Goal: Task Accomplishment & Management: Manage account settings

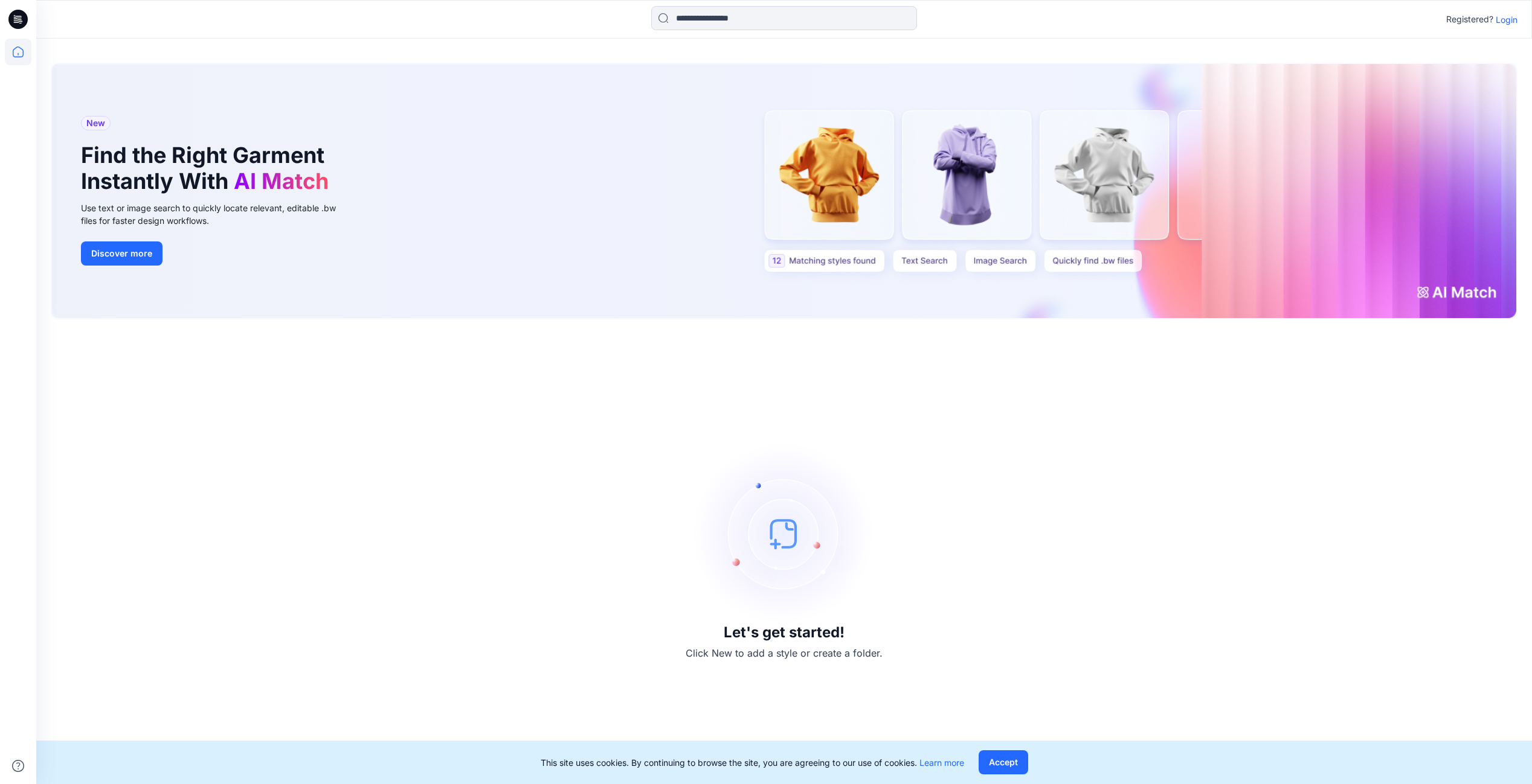
drag, startPoint x: 1411, startPoint y: 380, endPoint x: 1460, endPoint y: 300, distance: 93.8
click at [1411, 380] on div "Let's get started! Click New to add a style or create a folder." at bounding box center [784, 552] width 1466 height 436
click at [1507, 19] on p "Login" at bounding box center [1506, 19] width 21 height 13
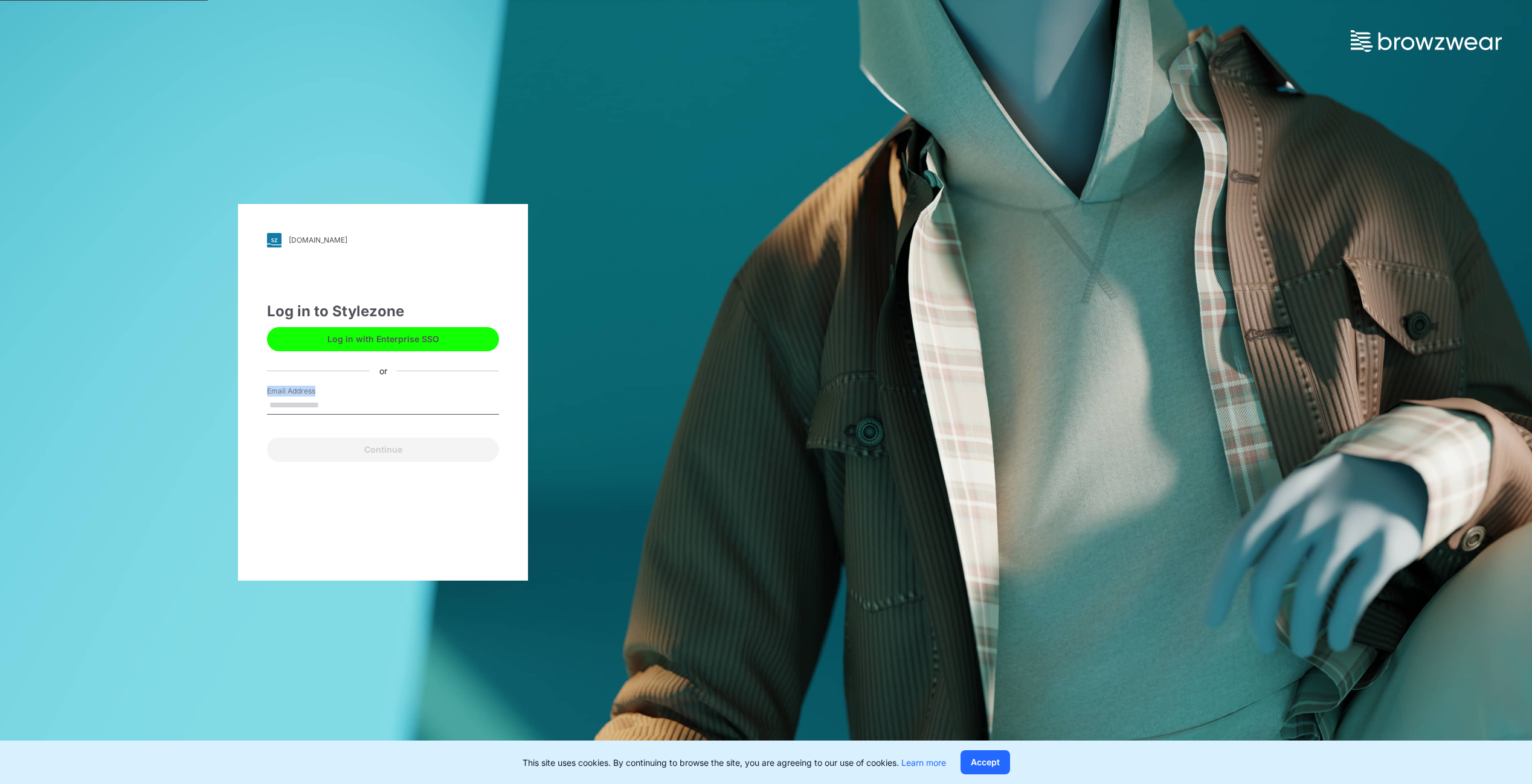
drag, startPoint x: 332, startPoint y: 396, endPoint x: 329, endPoint y: 410, distance: 14.3
click at [332, 401] on div "Email Address" at bounding box center [383, 403] width 232 height 36
click at [329, 411] on input "Email Address" at bounding box center [383, 406] width 232 height 18
type input "**********"
click at [334, 433] on div "Continue" at bounding box center [383, 448] width 232 height 29
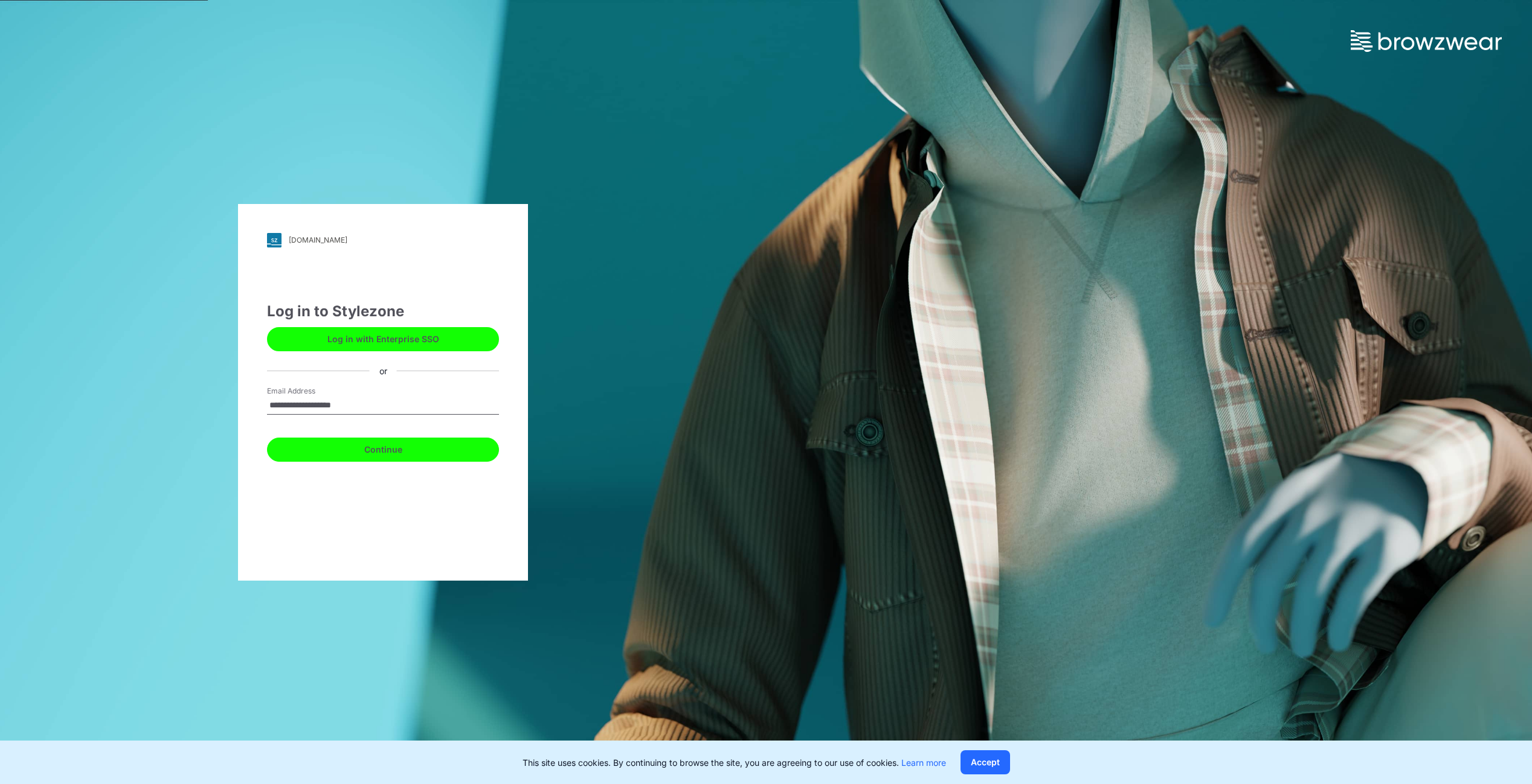
click at [364, 448] on button "Continue" at bounding box center [383, 450] width 232 height 24
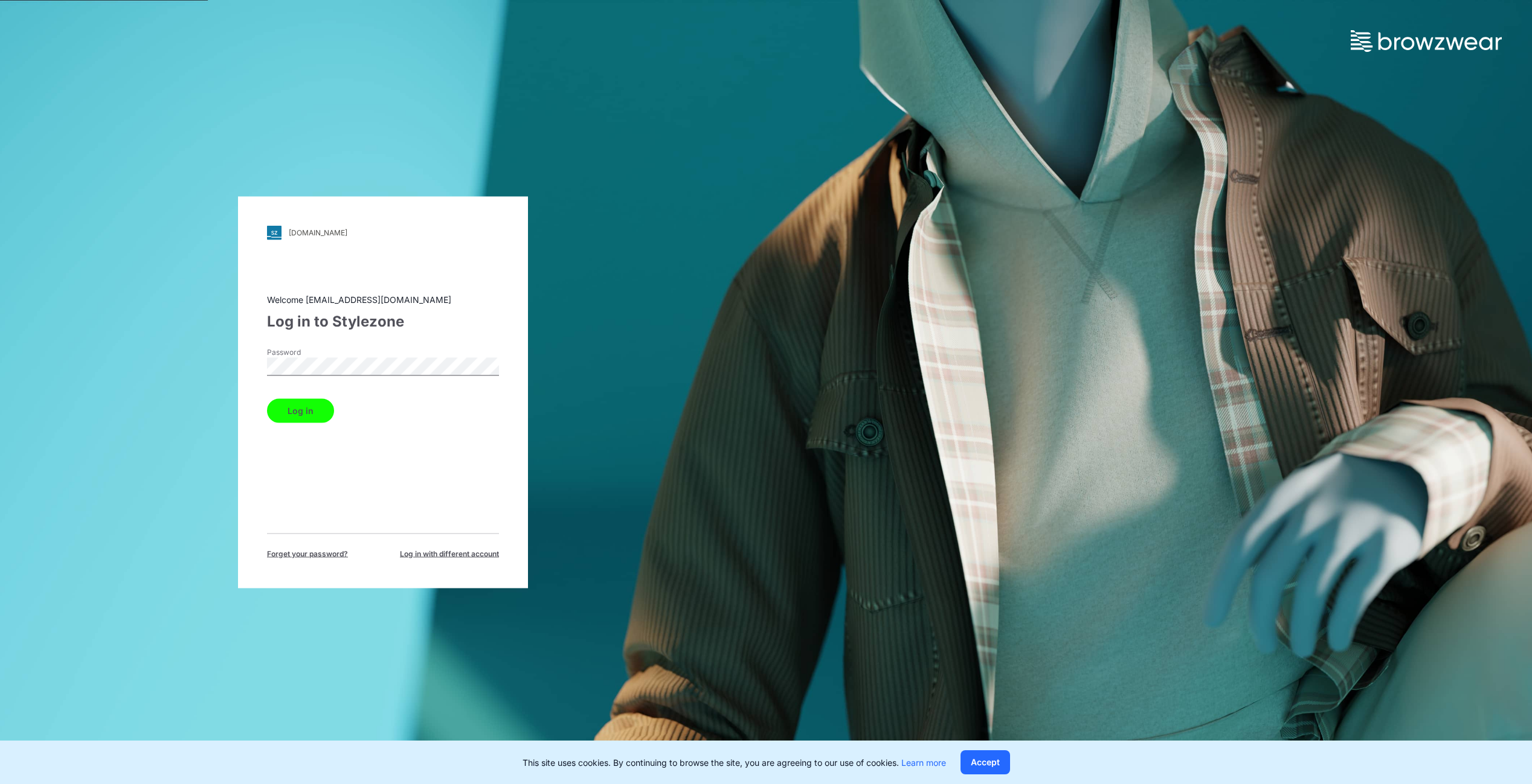
click at [311, 413] on button "Log in" at bounding box center [301, 410] width 67 height 24
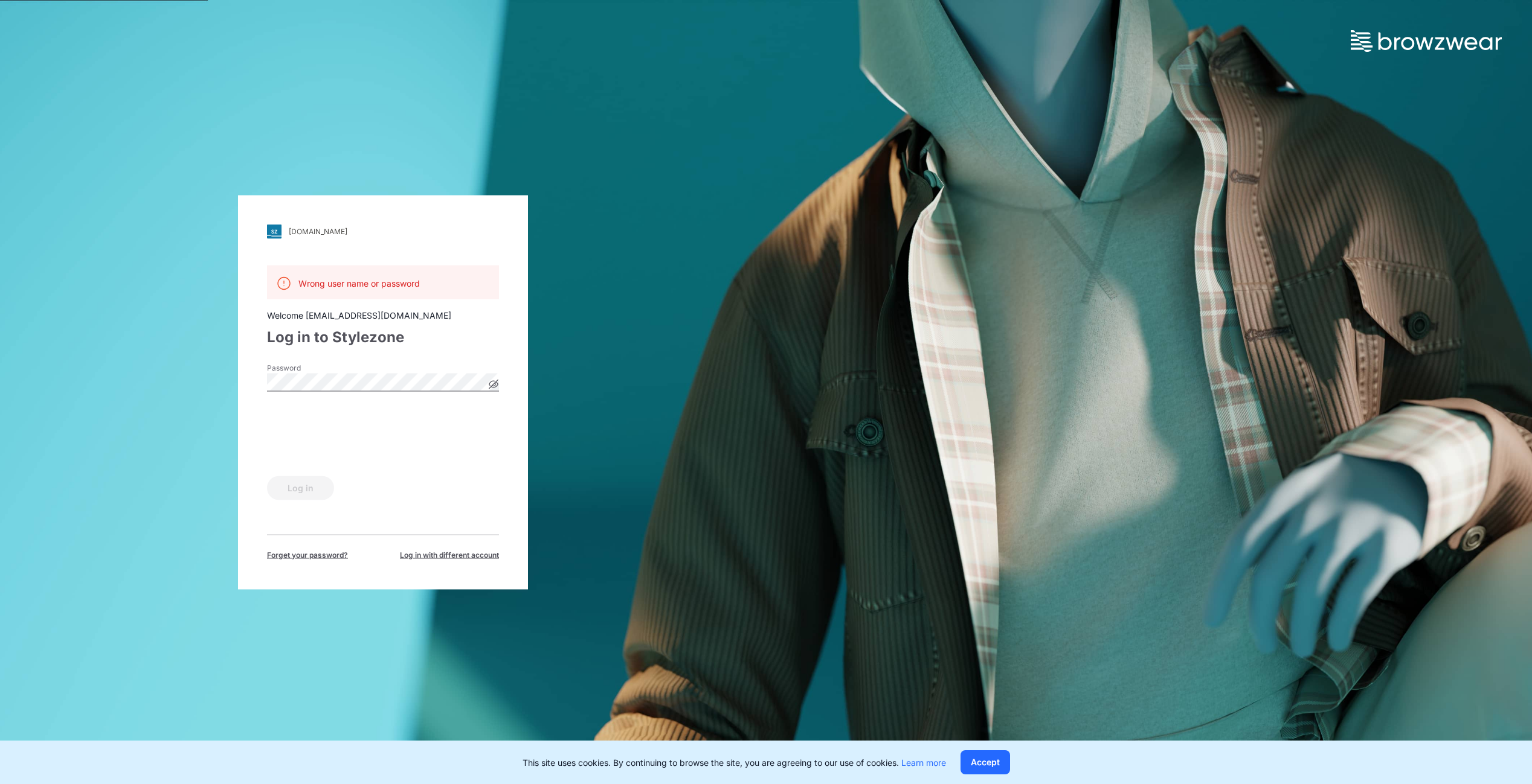
click at [212, 374] on div "[DOMAIN_NAME] Loading... Wrong user name or password Welcome [EMAIL_ADDRESS][DO…" at bounding box center [383, 392] width 766 height 784
click at [491, 388] on icon at bounding box center [493, 384] width 10 height 10
click at [21, 380] on div "[DOMAIN_NAME] Loading... Wrong user name or password Welcome [EMAIL_ADDRESS][DO…" at bounding box center [383, 392] width 766 height 784
click at [363, 476] on div "Log in" at bounding box center [383, 485] width 232 height 29
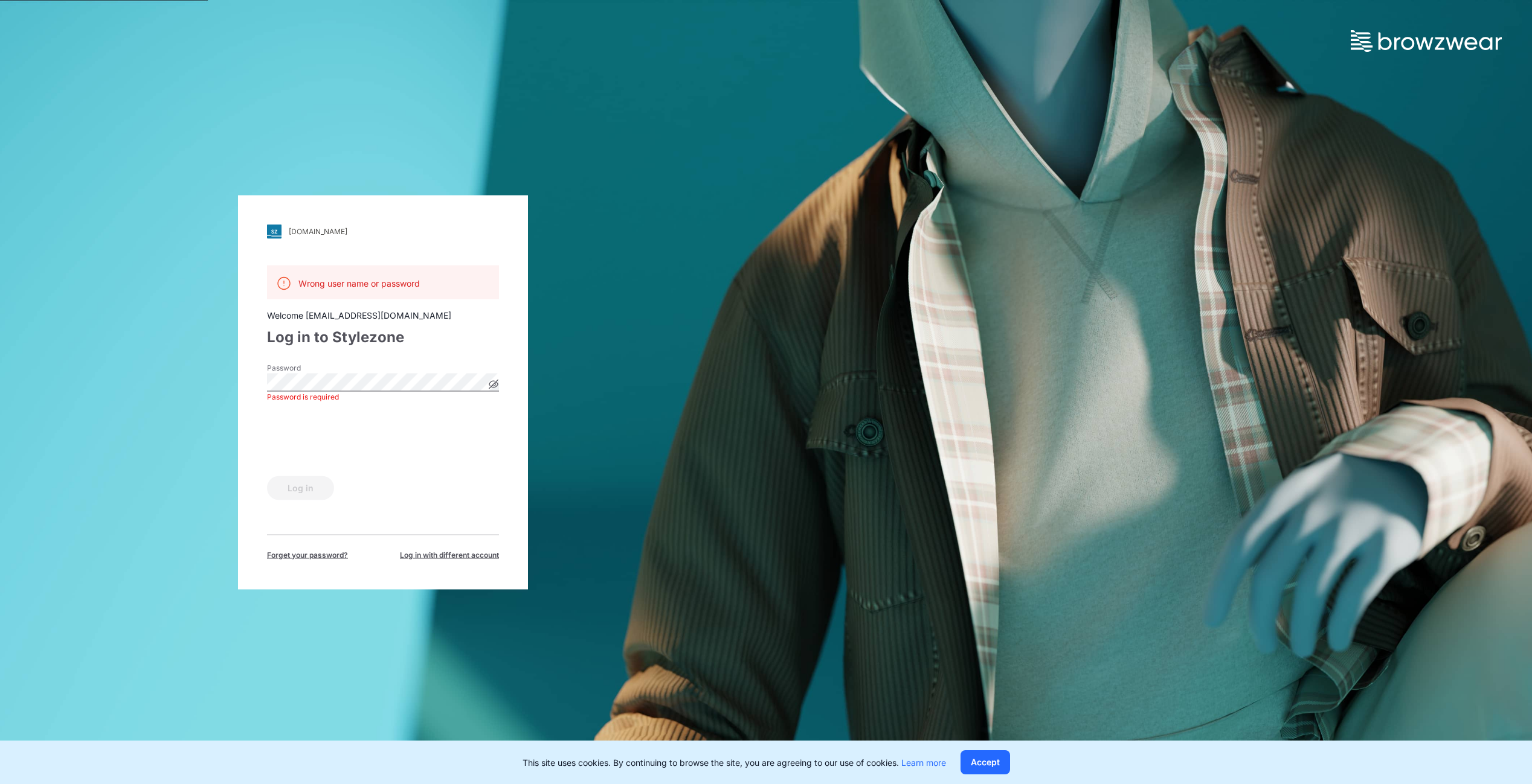
click at [401, 483] on div "Log in" at bounding box center [383, 485] width 232 height 29
click at [121, 559] on div "kardem.stylezone.com Loading... Wrong user name or password Welcome ozan.omar@k…" at bounding box center [383, 392] width 766 height 784
click at [301, 559] on span "Forget your password?" at bounding box center [307, 554] width 81 height 11
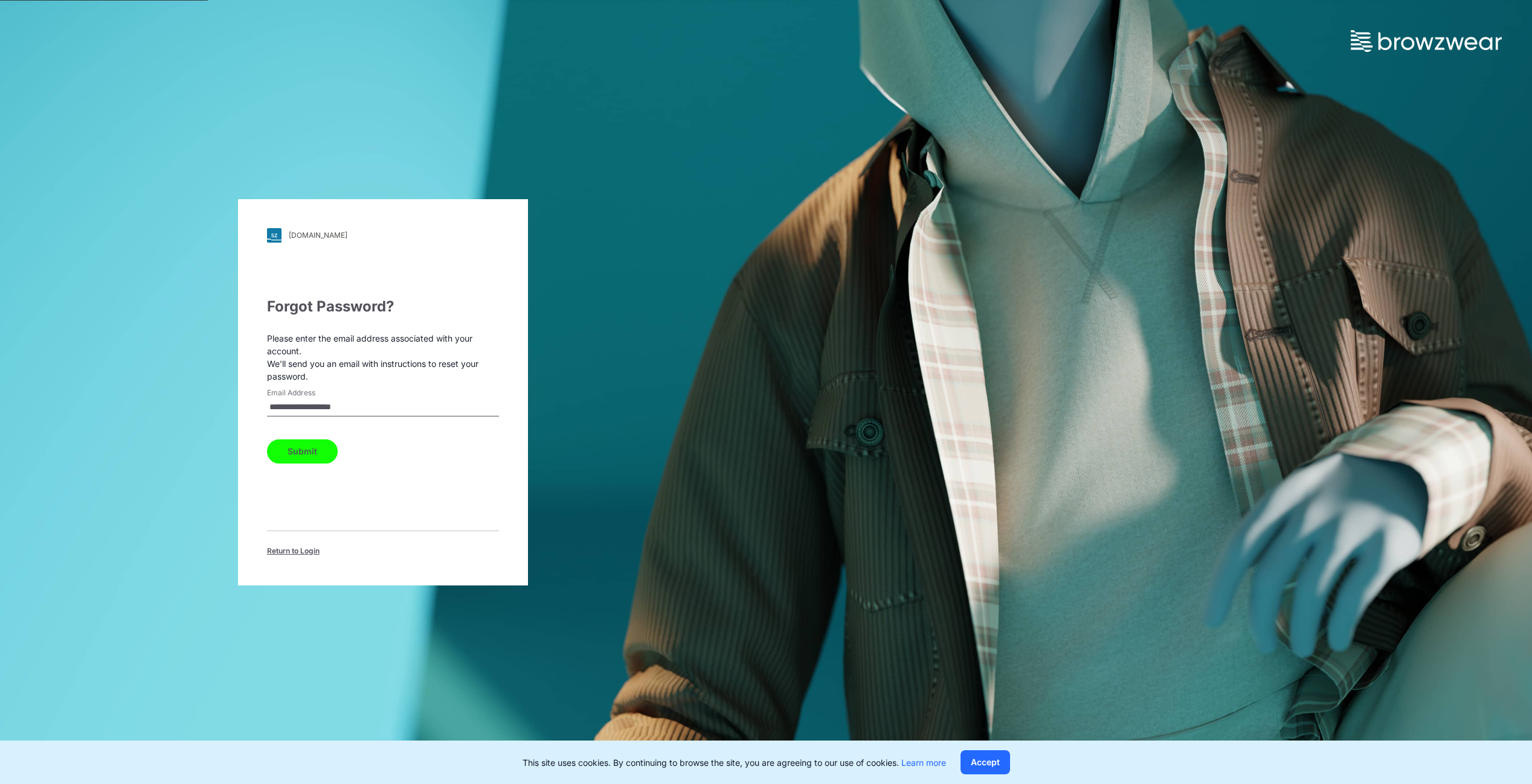
click at [306, 450] on button "Submit" at bounding box center [302, 451] width 71 height 24
drag, startPoint x: 37, startPoint y: 528, endPoint x: 89, endPoint y: 529, distance: 52.0
click at [37, 528] on div "kardem.stylezone.com Loading... Check your email An email with password reset i…" at bounding box center [383, 392] width 766 height 784
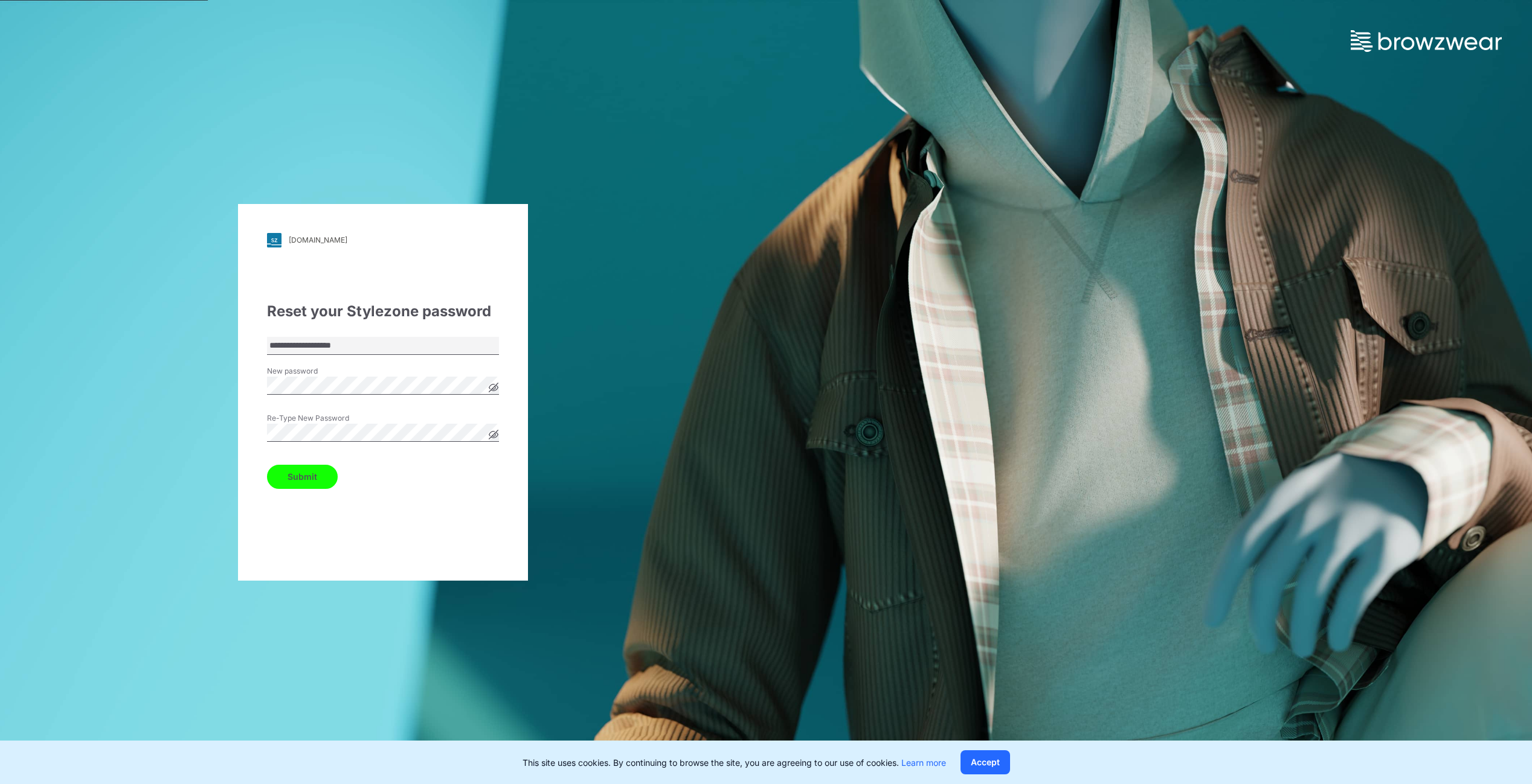
click at [267, 465] on button "Submit" at bounding box center [302, 477] width 71 height 24
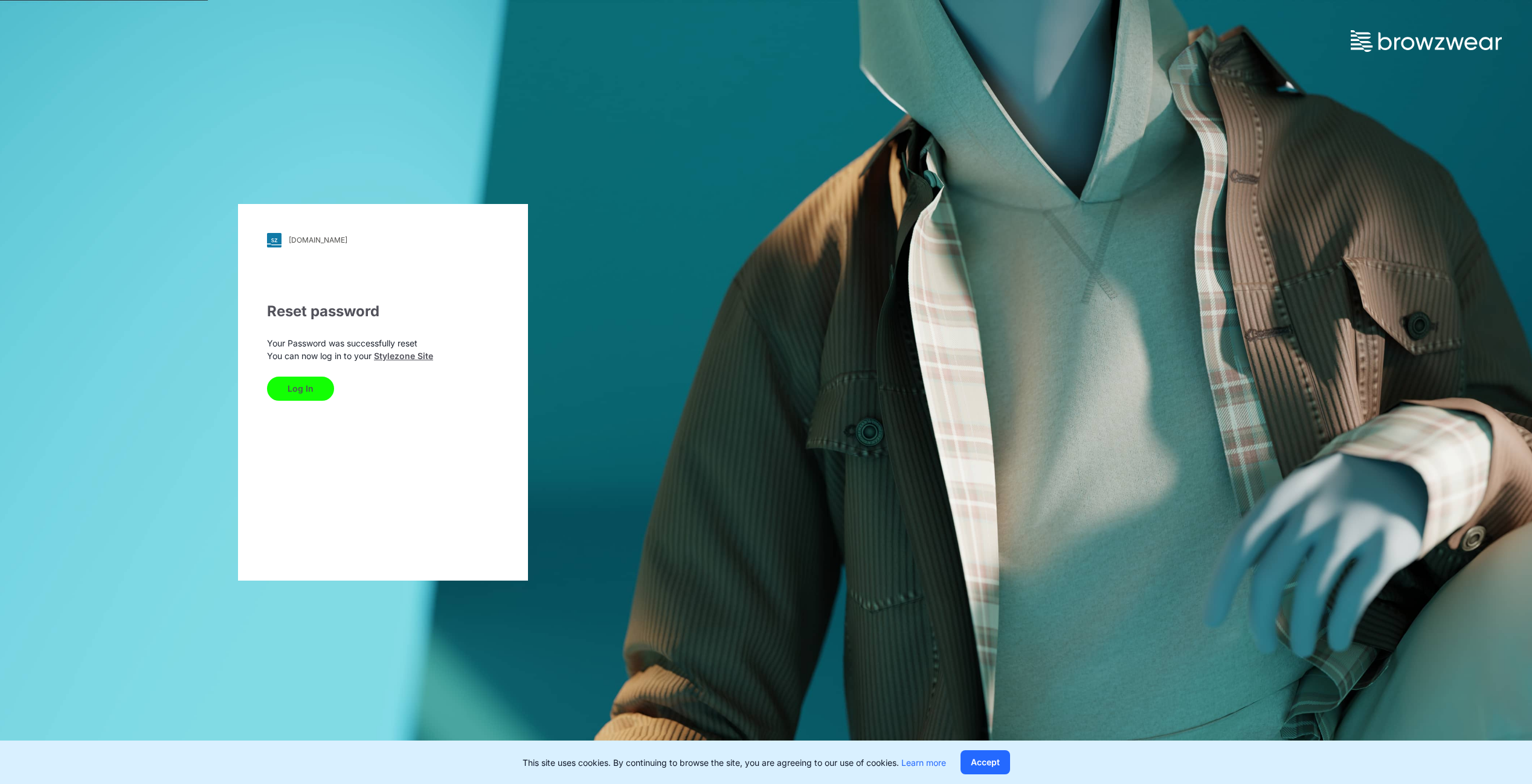
click at [298, 393] on button "Log In" at bounding box center [301, 389] width 67 height 24
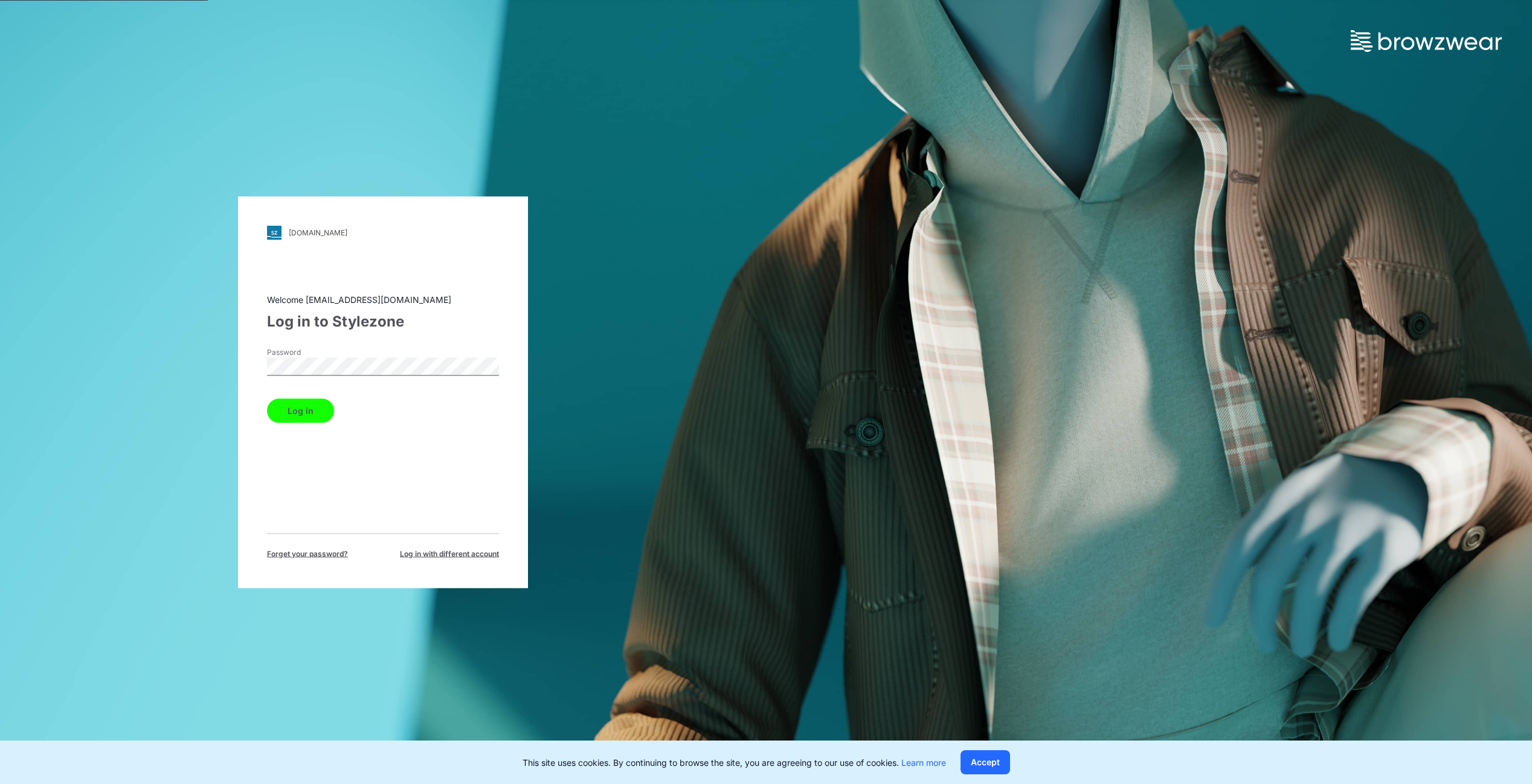
click at [316, 409] on button "Log in" at bounding box center [301, 410] width 67 height 24
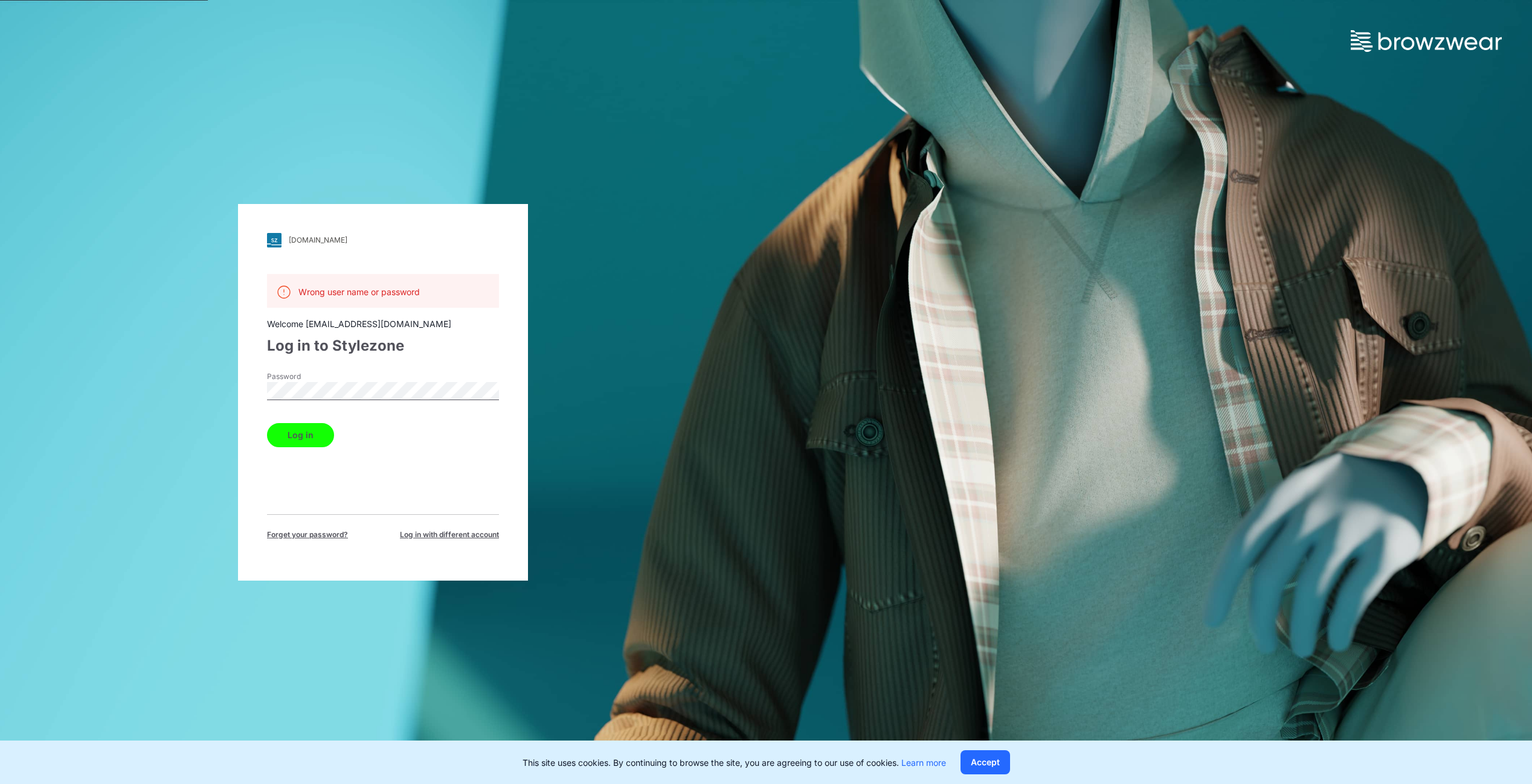
click at [57, 402] on div "[DOMAIN_NAME] Loading... Wrong user name or password Welcome [EMAIL_ADDRESS][DO…" at bounding box center [383, 392] width 766 height 784
click at [267, 423] on button "Log in" at bounding box center [301, 435] width 67 height 24
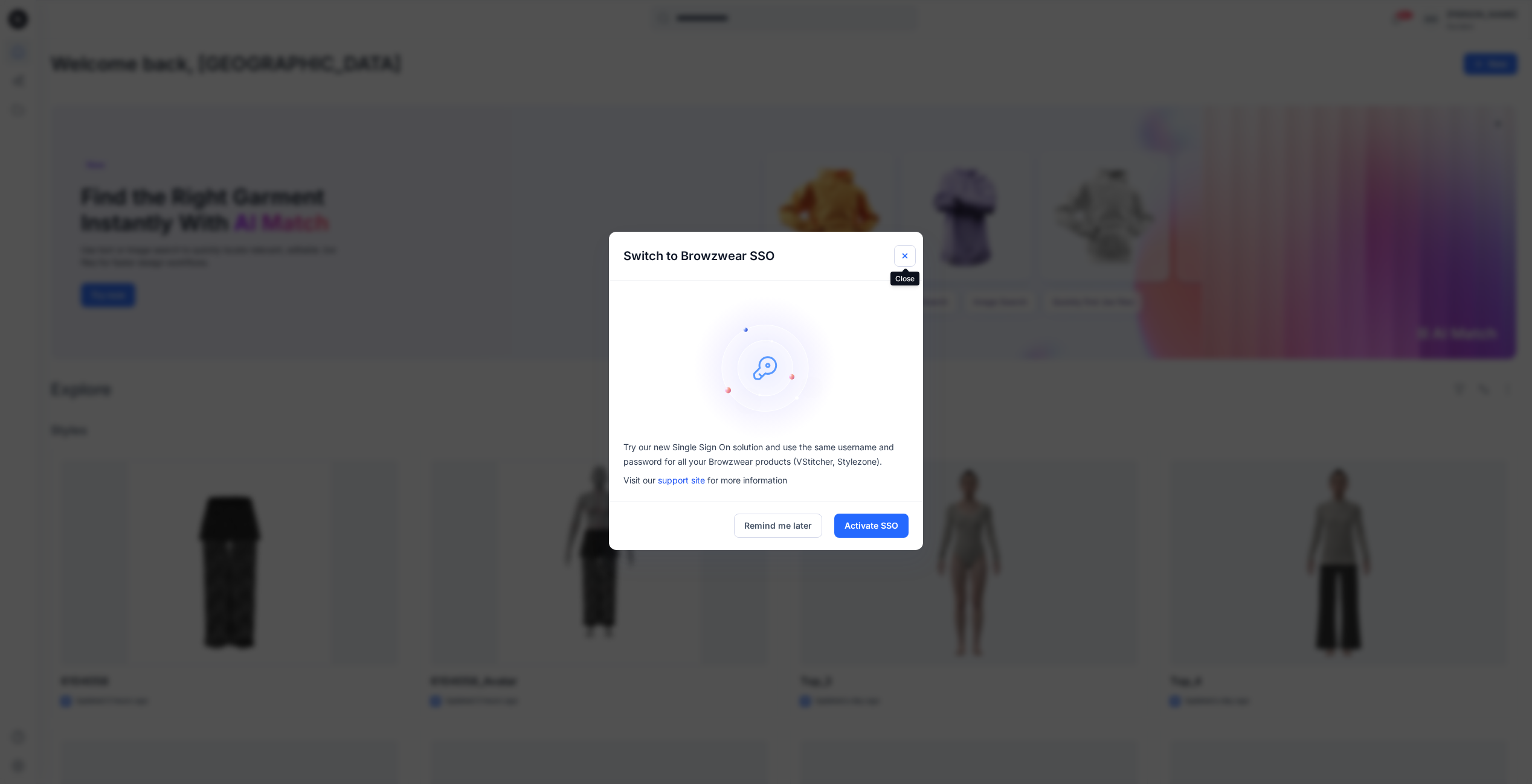
click at [903, 254] on icon "Close" at bounding box center [905, 255] width 5 height 5
